Goal: Information Seeking & Learning: Learn about a topic

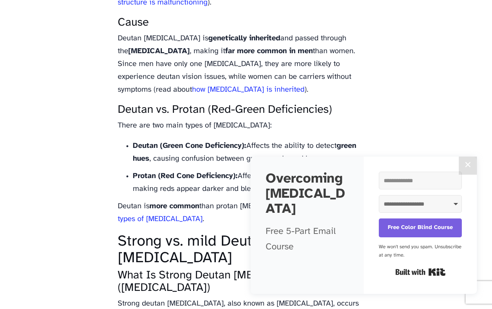
scroll to position [754, 0]
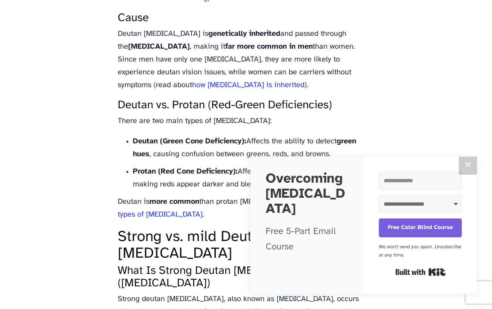
click at [466, 168] on button "✕" at bounding box center [468, 166] width 18 height 18
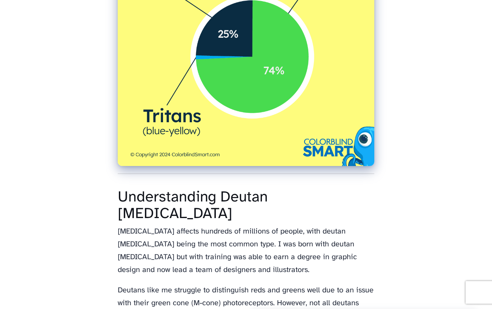
scroll to position [0, 0]
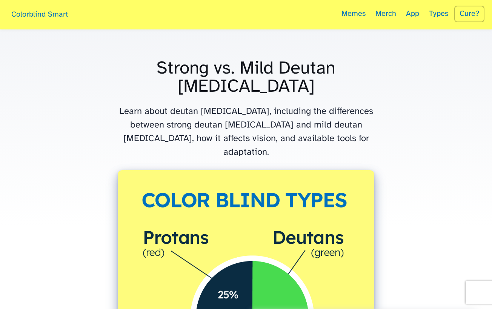
click at [44, 12] on link "Colorblind Smart" at bounding box center [40, 15] width 64 height 25
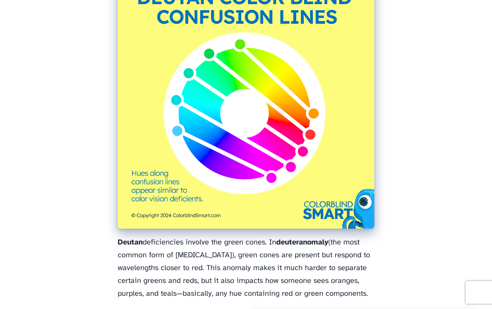
scroll to position [1169, 0]
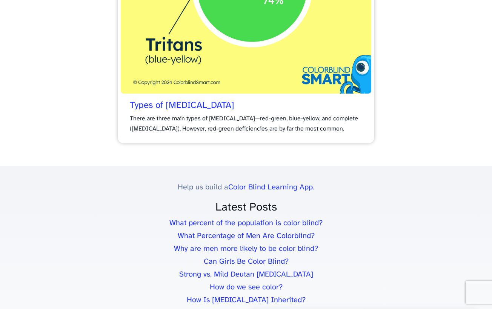
scroll to position [3809, 0]
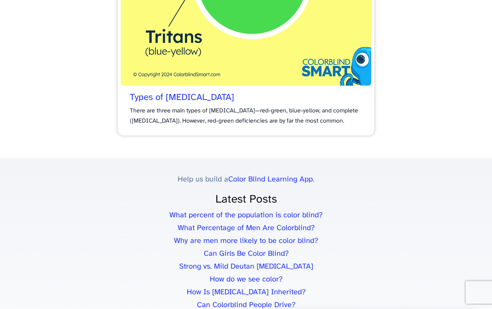
click at [177, 92] on span "Types of [MEDICAL_DATA]" at bounding box center [182, 97] width 104 height 11
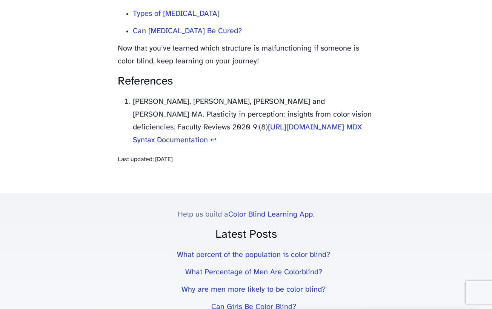
scroll to position [3281, 0]
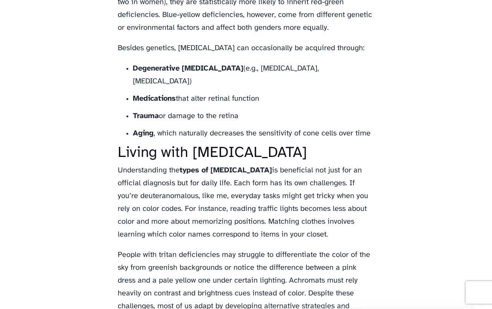
scroll to position [3130, 0]
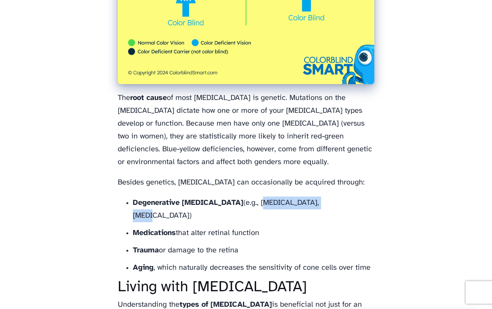
drag, startPoint x: 250, startPoint y: 177, endPoint x: 320, endPoint y: 175, distance: 70.2
click at [320, 196] on li "Degenerative [MEDICAL_DATA] (e.g., [MEDICAL_DATA], [MEDICAL_DATA])" at bounding box center [253, 209] width 241 height 26
click at [346, 227] on li "Medications that alter retinal function" at bounding box center [253, 233] width 241 height 13
drag, startPoint x: 325, startPoint y: 177, endPoint x: 356, endPoint y: 177, distance: 30.9
click at [356, 196] on li "Degenerative [MEDICAL_DATA] (e.g., [MEDICAL_DATA], [MEDICAL_DATA])" at bounding box center [253, 209] width 241 height 26
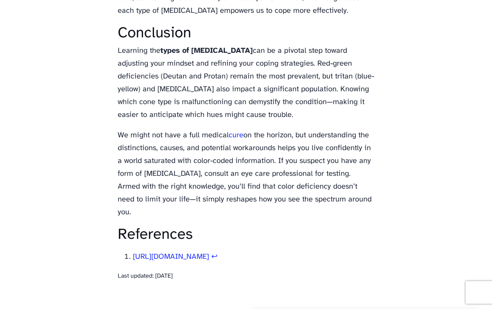
scroll to position [3696, 0]
